Goal: Task Accomplishment & Management: Manage account settings

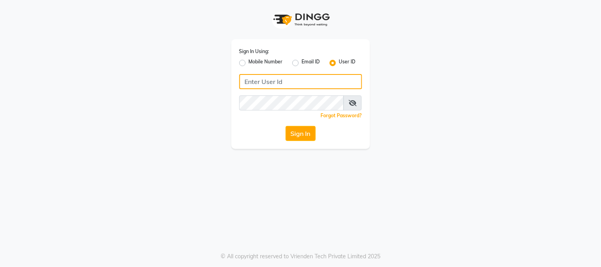
click at [319, 86] on input "Username" at bounding box center [300, 81] width 123 height 15
type input "[PERSON_NAME]"
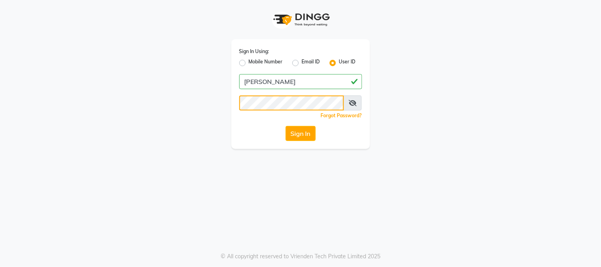
click at [285, 126] on button "Sign In" at bounding box center [300, 133] width 30 height 15
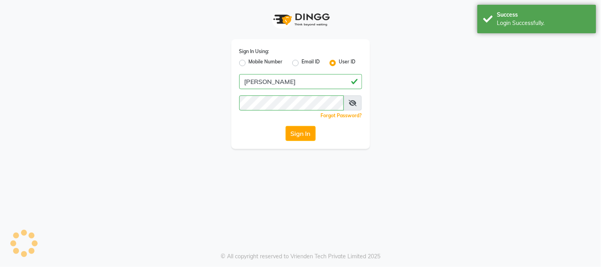
select select "5019"
select select "service"
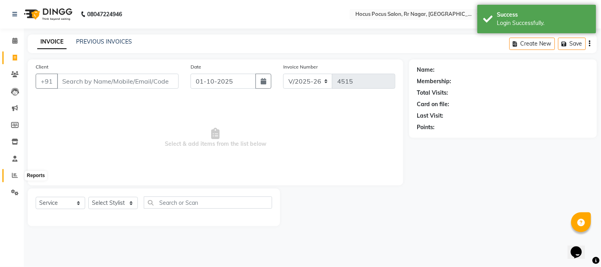
click at [12, 177] on icon at bounding box center [15, 175] width 6 height 6
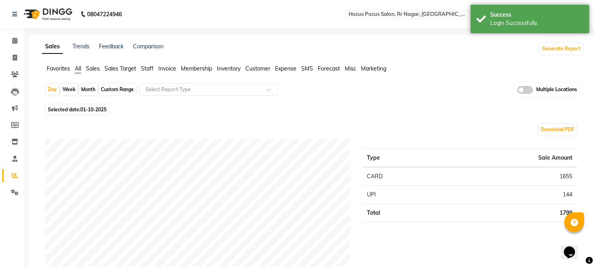
click at [97, 70] on span "Sales" at bounding box center [93, 68] width 14 height 7
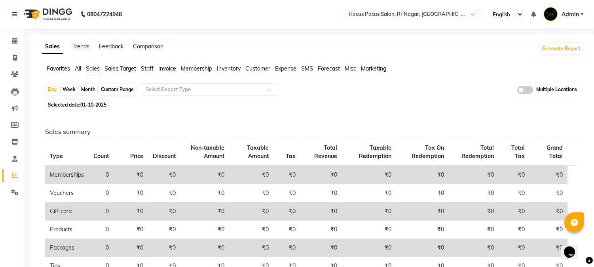
click at [576, 13] on span "Admin" at bounding box center [570, 14] width 17 height 8
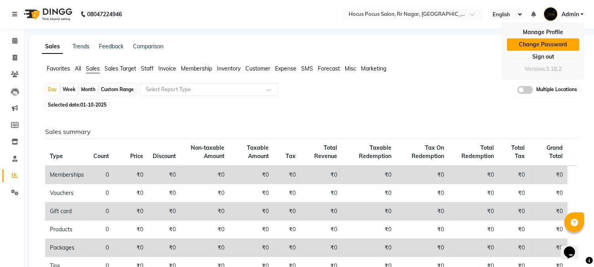
click at [546, 46] on link "Change Password" at bounding box center [543, 44] width 72 height 12
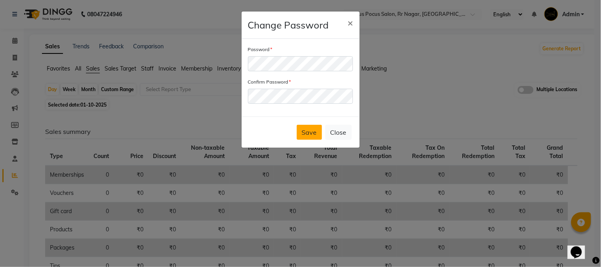
click at [316, 133] on button "Save" at bounding box center [308, 132] width 25 height 15
